Goal: Information Seeking & Learning: Learn about a topic

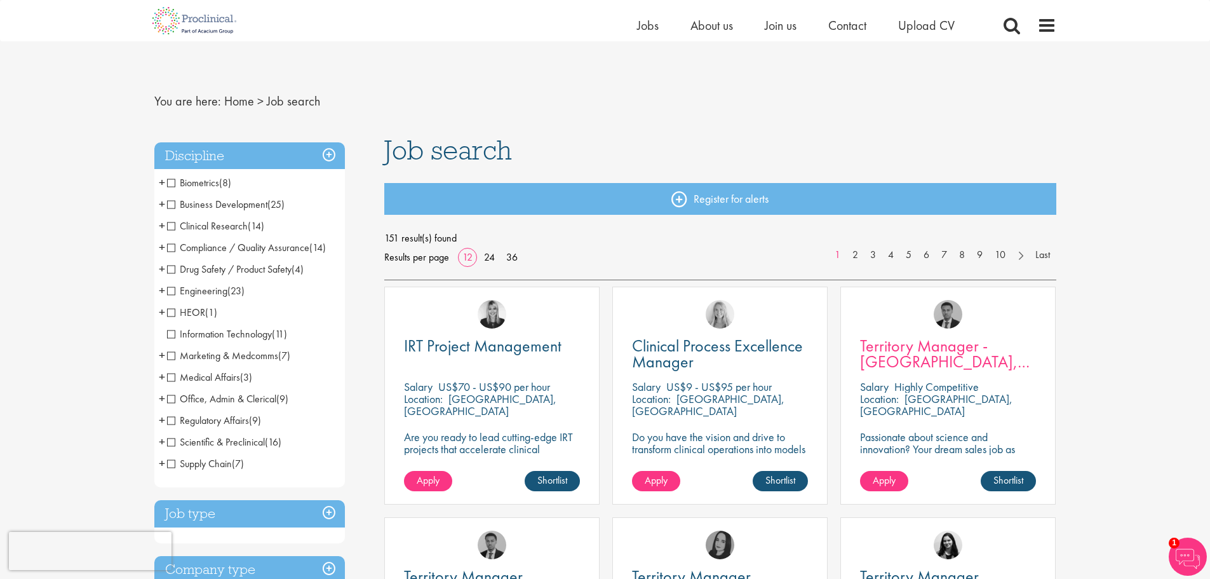
scroll to position [127, 0]
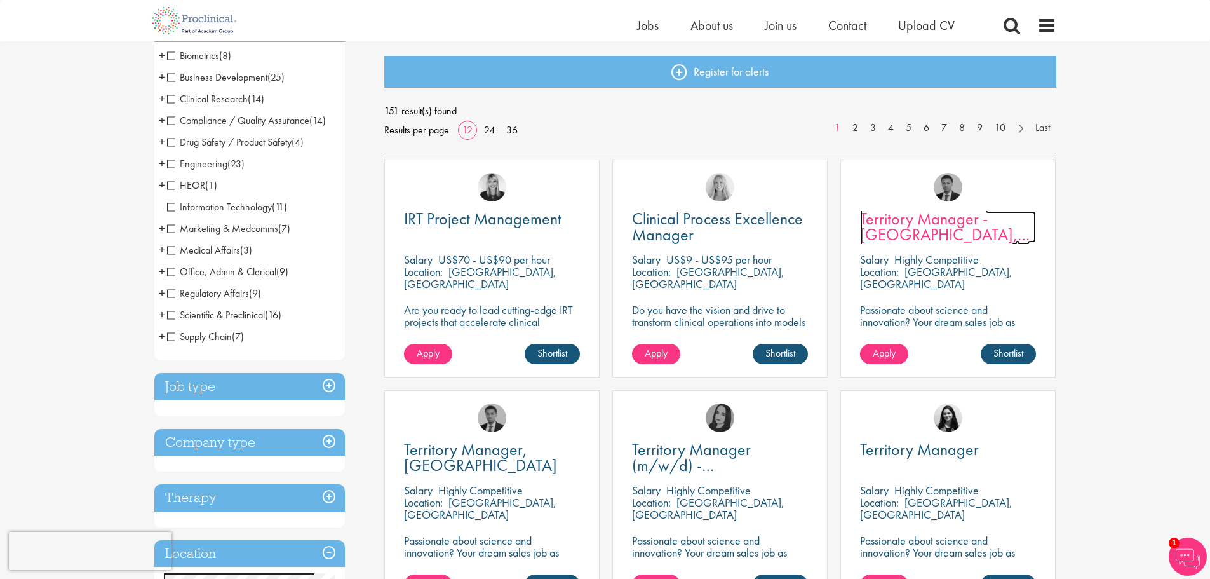
click at [898, 239] on span "Territory Manager - [GEOGRAPHIC_DATA], [GEOGRAPHIC_DATA]" at bounding box center [945, 234] width 170 height 53
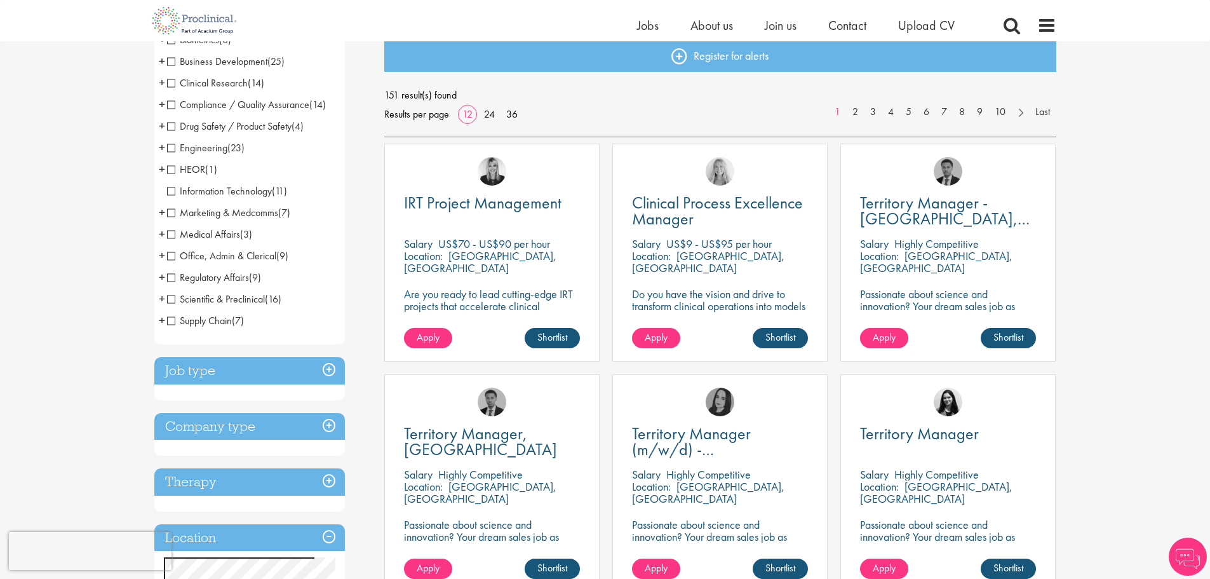
scroll to position [334, 0]
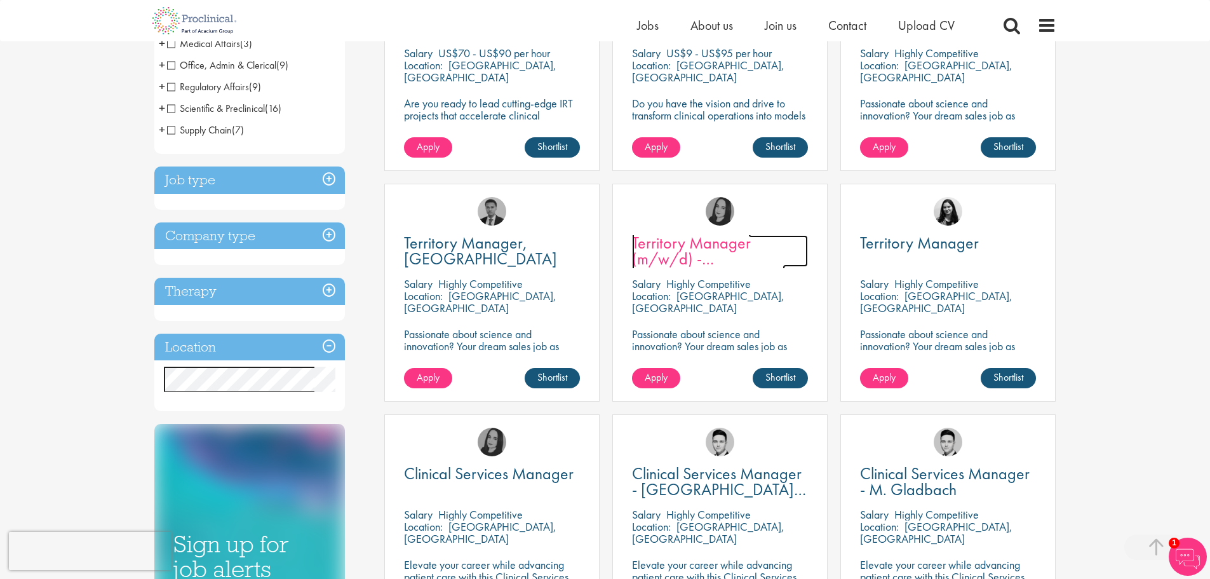
click at [717, 263] on span "Territory Manager (m/w/d) - [GEOGRAPHIC_DATA]" at bounding box center [708, 258] width 153 height 53
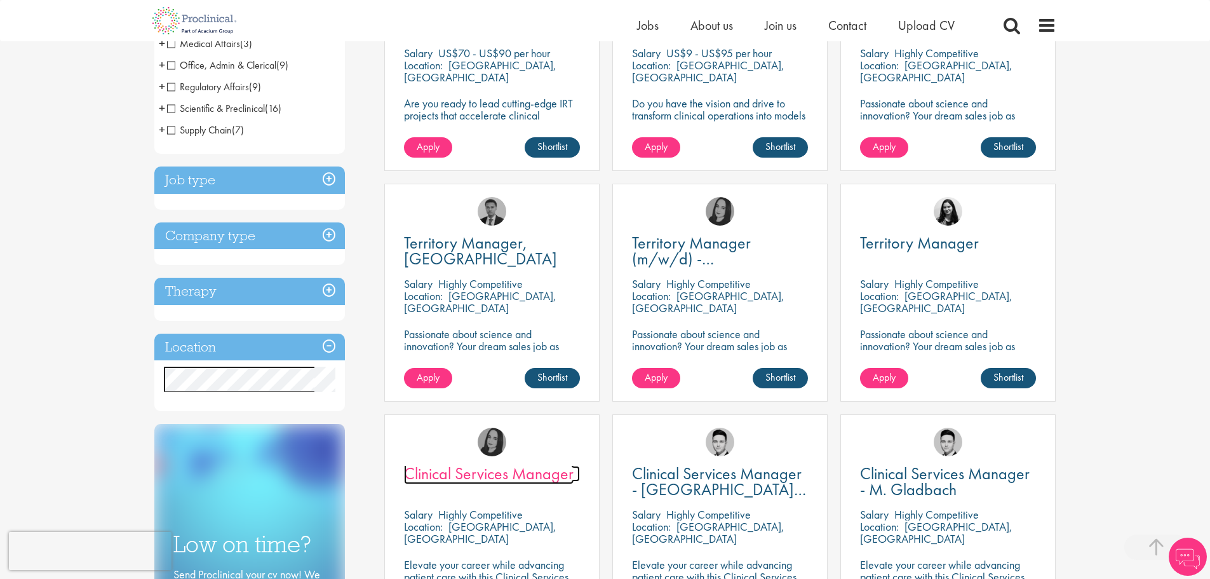
click at [477, 473] on span "Clinical Services Manager" at bounding box center [489, 474] width 170 height 22
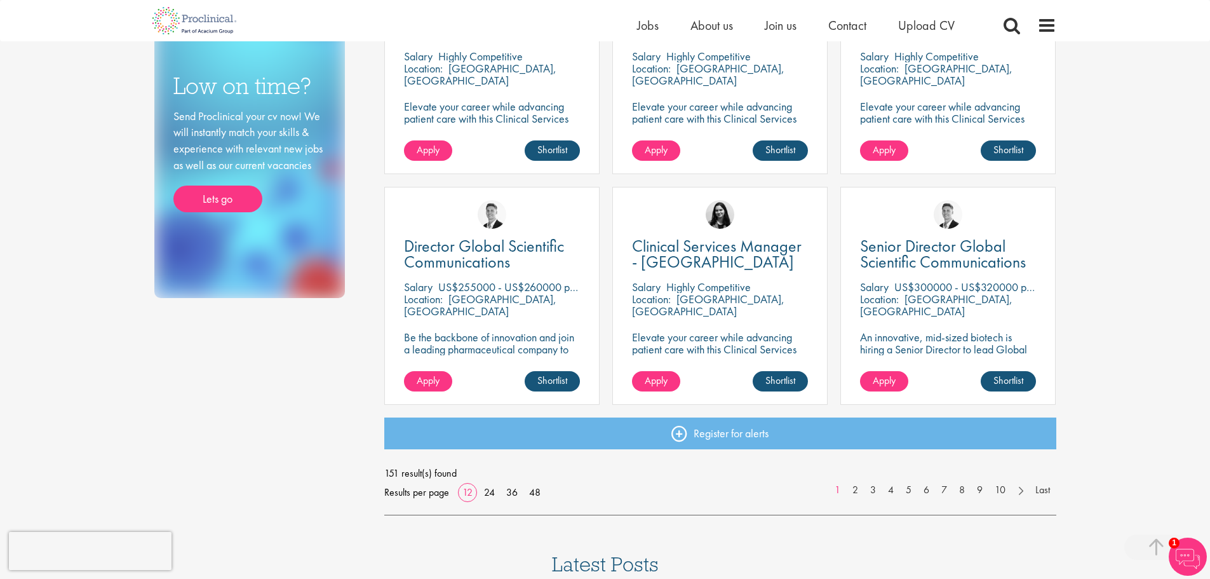
scroll to position [969, 0]
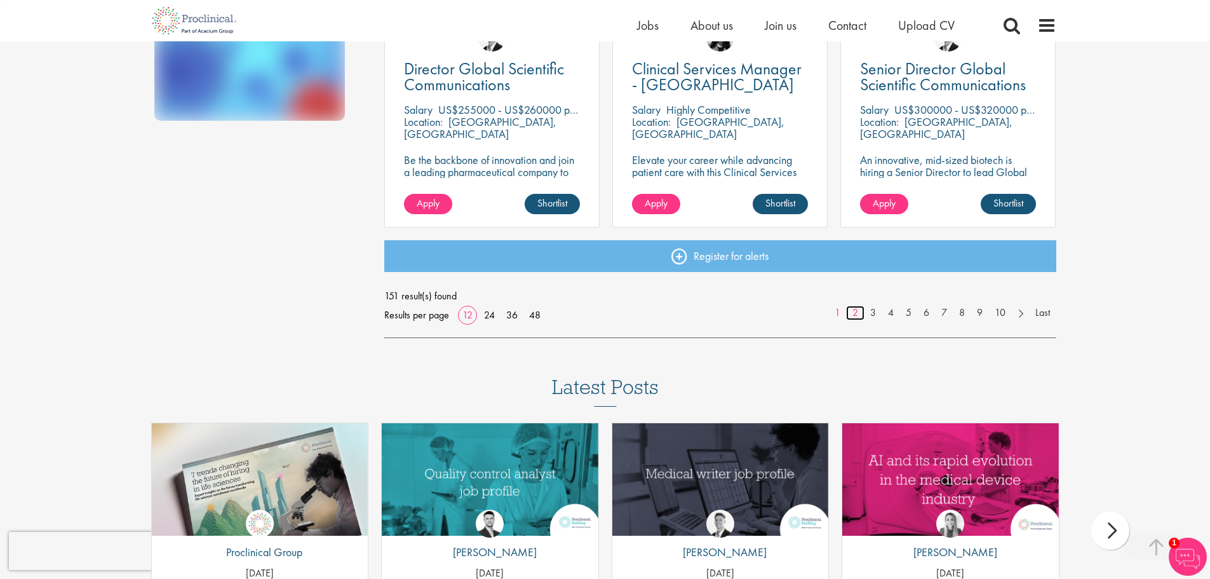
click at [854, 311] on link "2" at bounding box center [855, 313] width 18 height 15
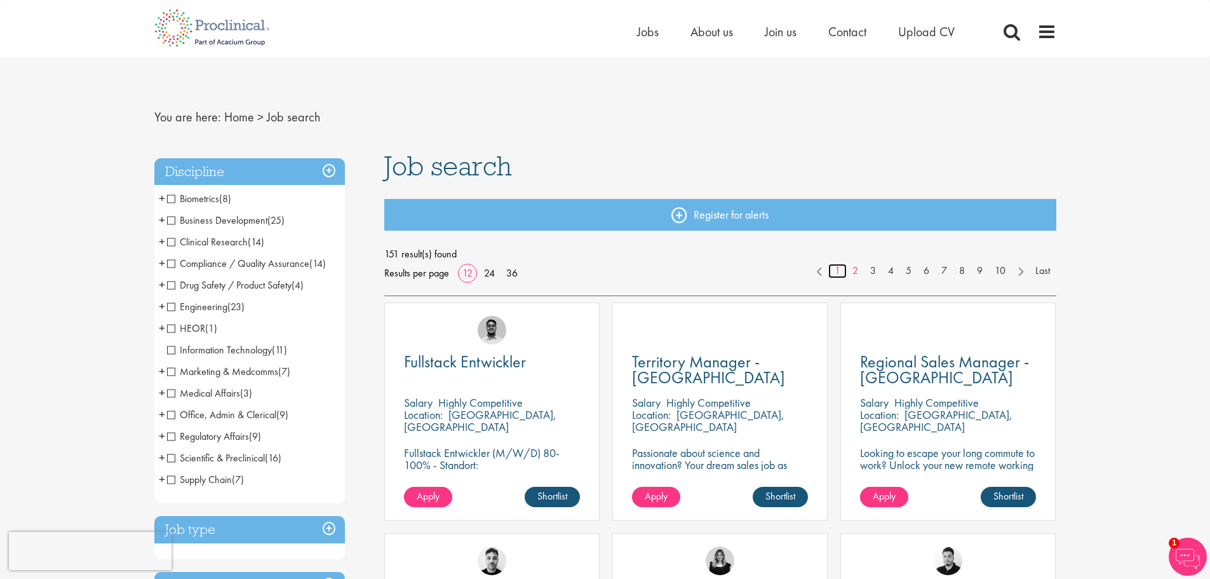
click at [836, 273] on link "1" at bounding box center [838, 271] width 18 height 15
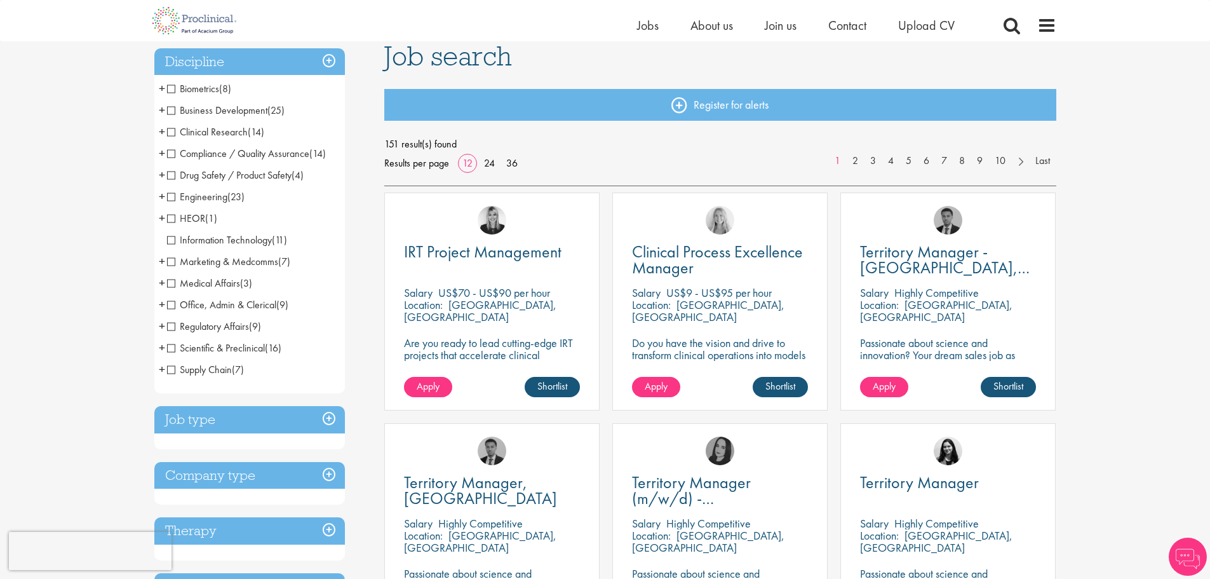
scroll to position [254, 0]
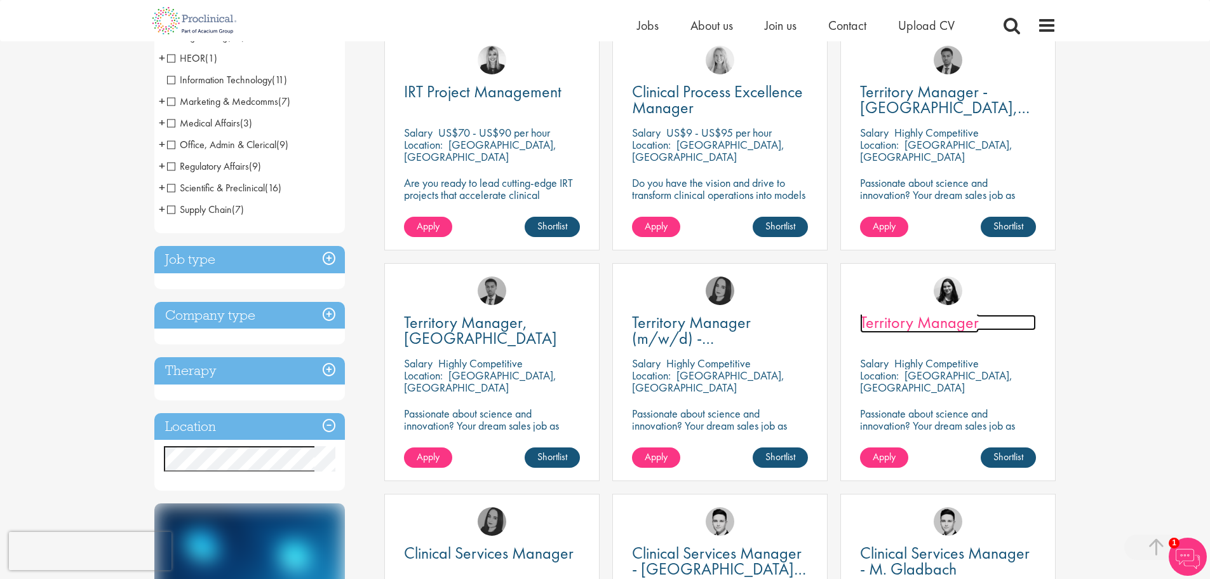
click at [932, 316] on span "Territory Manager" at bounding box center [919, 322] width 119 height 22
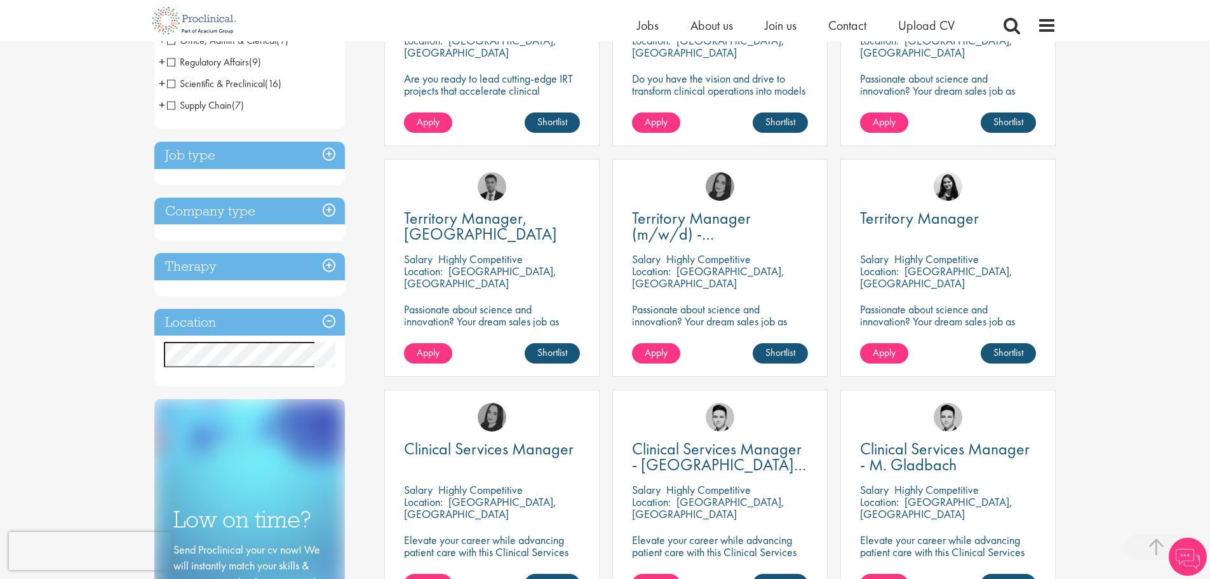
scroll to position [445, 0]
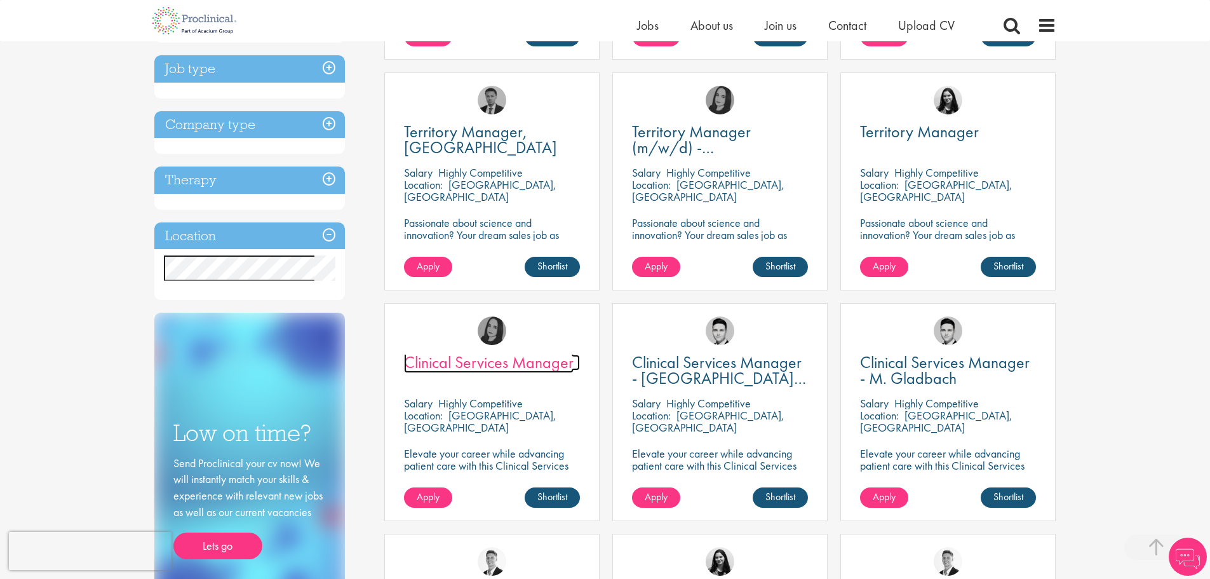
click at [485, 359] on span "Clinical Services Manager" at bounding box center [489, 362] width 170 height 22
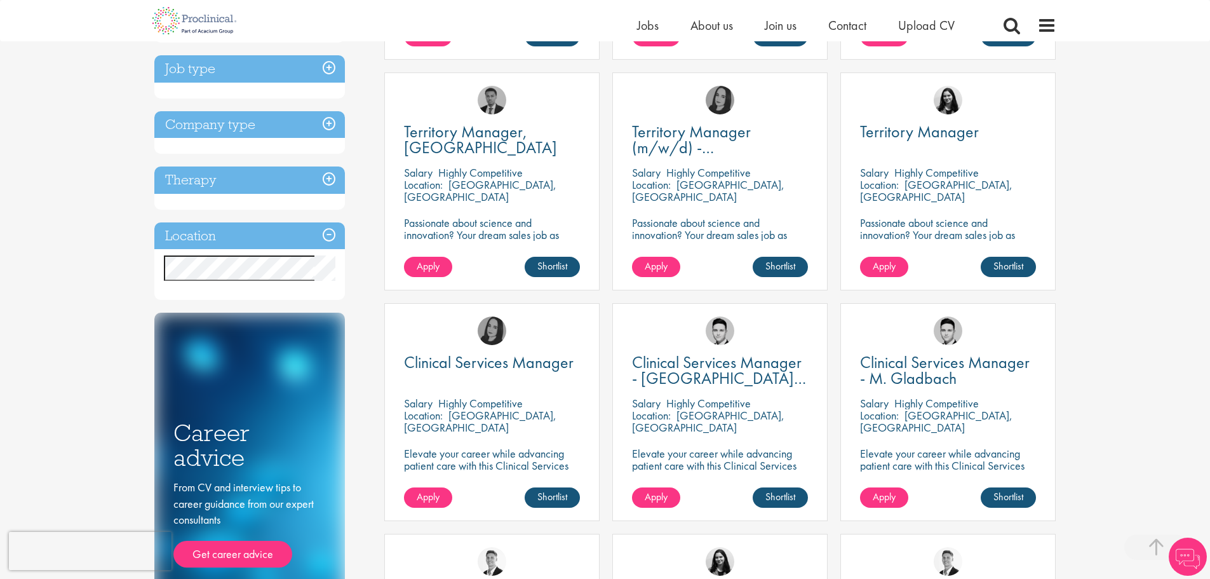
scroll to position [699, 0]
